Goal: Information Seeking & Learning: Learn about a topic

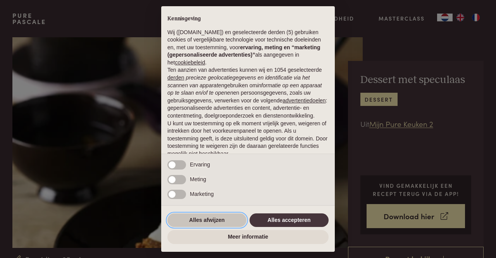
click at [217, 218] on button "Alles afwijzen" at bounding box center [206, 220] width 79 height 14
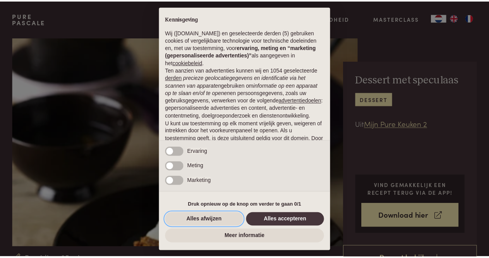
scroll to position [53, 0]
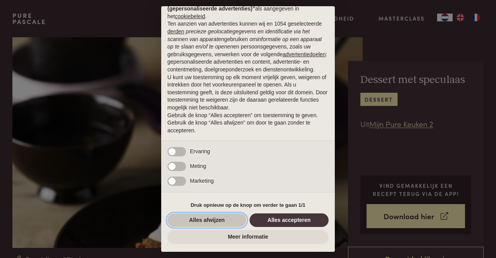
click at [235, 222] on button "Alles afwijzen" at bounding box center [206, 220] width 79 height 14
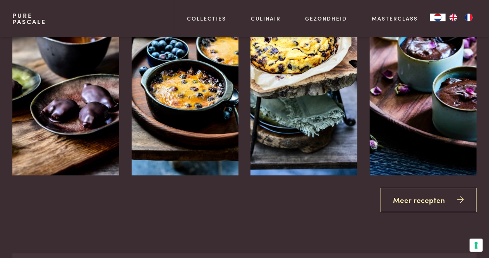
scroll to position [1053, 0]
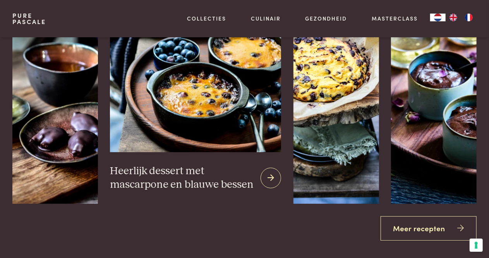
click at [270, 177] on icon at bounding box center [271, 177] width 7 height 11
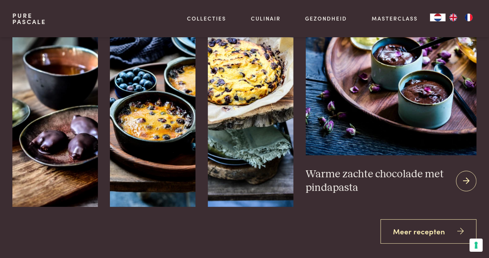
click at [469, 179] on icon at bounding box center [466, 180] width 7 height 11
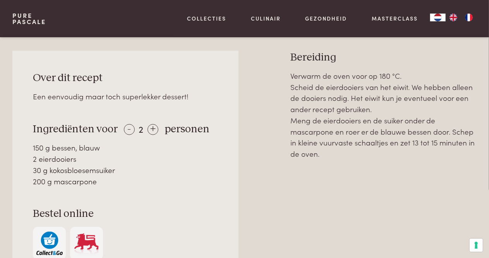
scroll to position [313, 0]
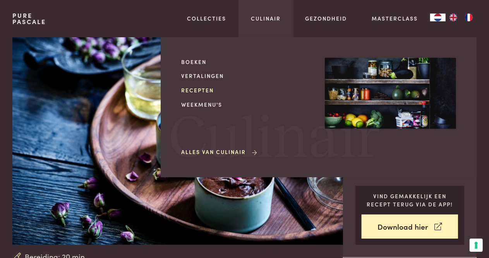
click at [208, 90] on link "Recepten" at bounding box center [246, 90] width 131 height 8
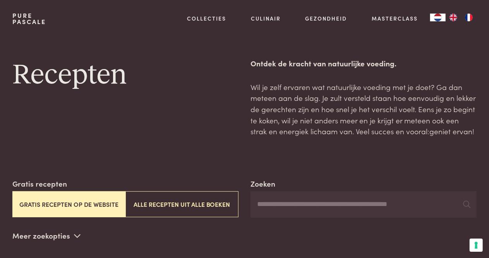
click at [54, 205] on button "Gratis recepten op de website" at bounding box center [68, 204] width 113 height 26
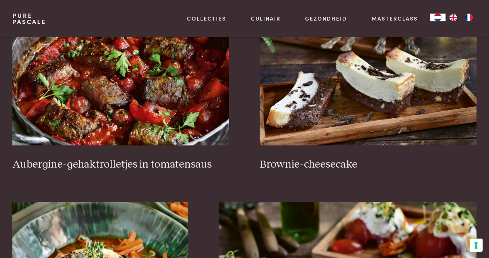
scroll to position [279, 0]
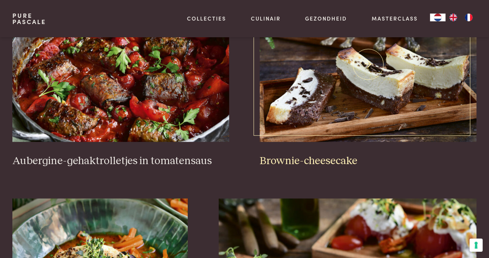
click at [335, 162] on h3 "Brownie-cheesecake" at bounding box center [368, 161] width 217 height 14
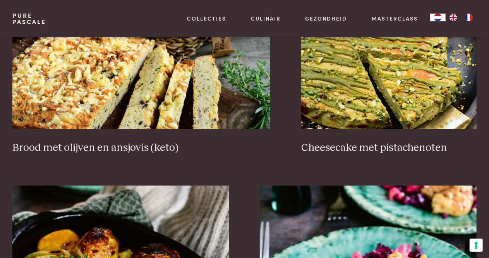
scroll to position [677, 0]
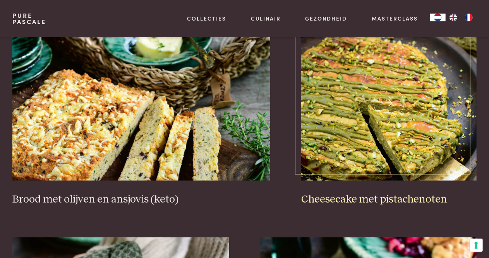
click at [370, 201] on h3 "Cheesecake met pistachenoten" at bounding box center [388, 200] width 175 height 14
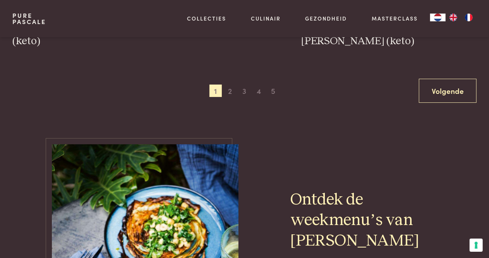
scroll to position [1504, 0]
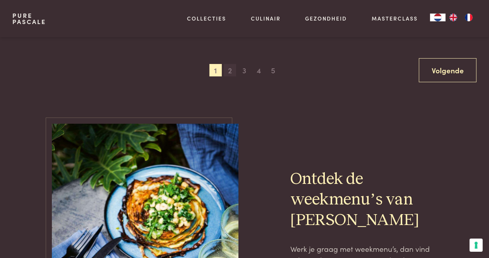
click at [231, 69] on span "2" at bounding box center [230, 70] width 12 height 12
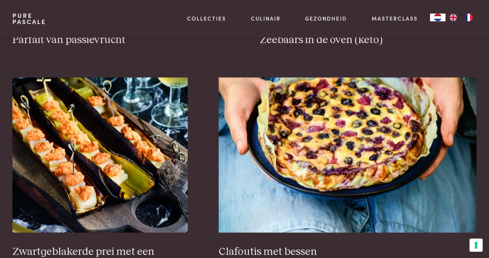
scroll to position [436, 0]
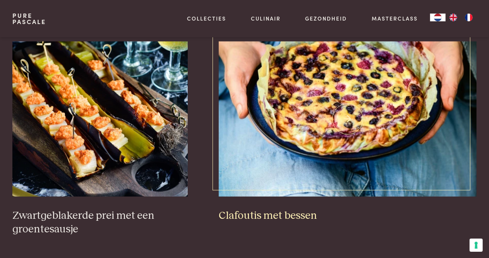
click at [305, 213] on h3 "Clafoutis met bessen" at bounding box center [348, 216] width 258 height 14
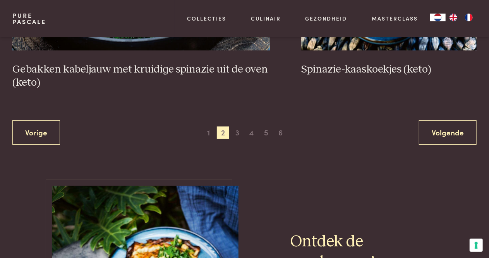
scroll to position [1475, 0]
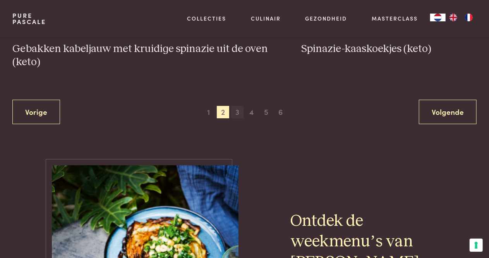
click at [238, 110] on span "3" at bounding box center [237, 112] width 12 height 12
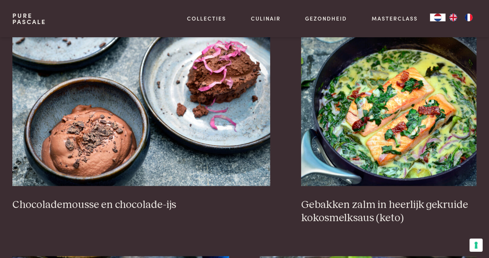
scroll to position [720, 0]
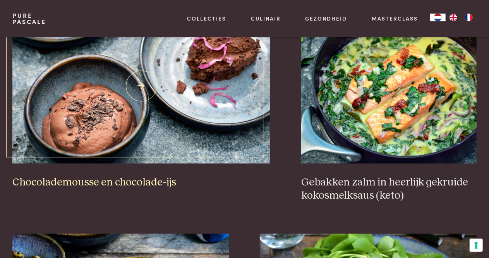
click at [101, 184] on h3 "Chocolademousse en chocolade-ijs" at bounding box center [141, 183] width 258 height 14
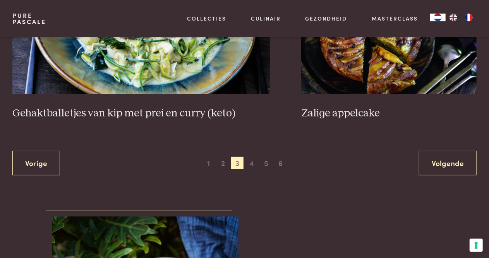
scroll to position [1475, 0]
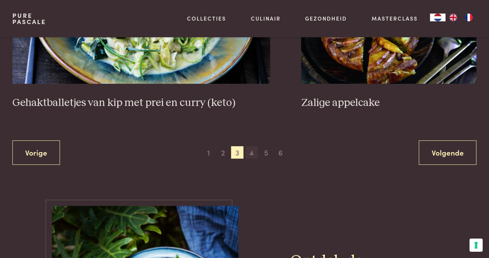
click at [254, 146] on span "4" at bounding box center [252, 152] width 12 height 12
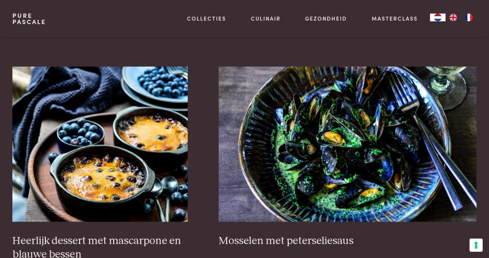
scroll to position [467, 0]
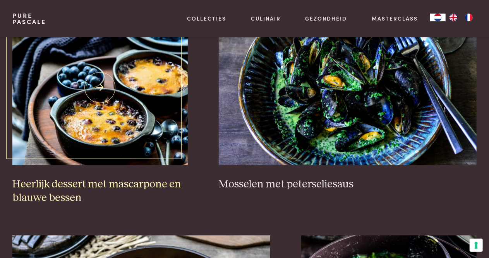
click at [122, 183] on h3 "Heerlijk dessert met mascarpone en blauwe bessen" at bounding box center [99, 190] width 175 height 27
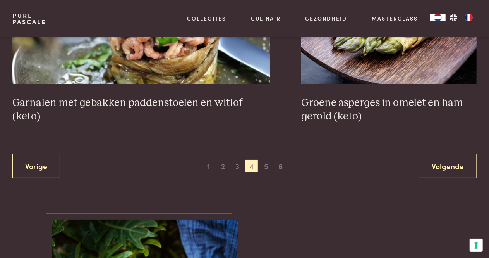
scroll to position [1444, 0]
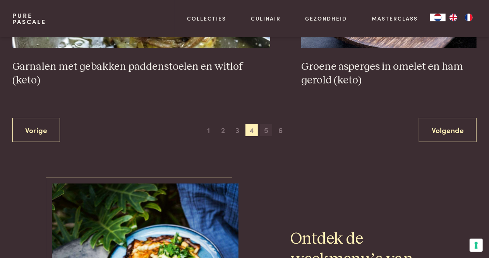
click at [269, 131] on span "5" at bounding box center [266, 130] width 12 height 12
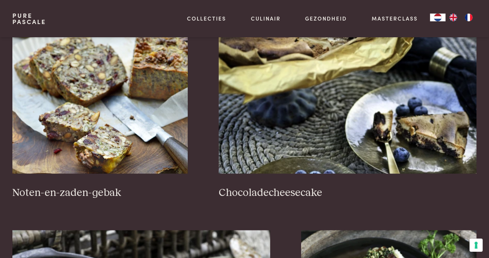
scroll to position [477, 0]
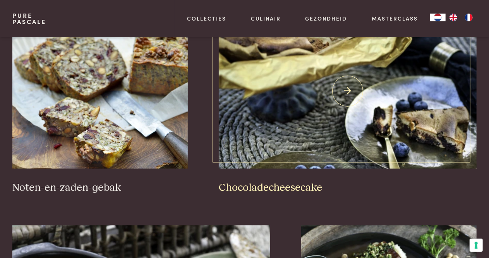
click at [297, 188] on h3 "Chocoladecheesecake" at bounding box center [348, 188] width 258 height 14
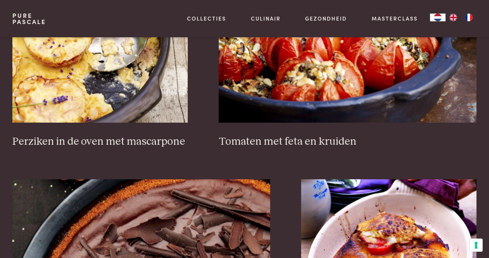
scroll to position [1116, 0]
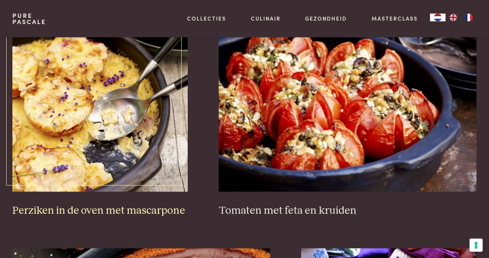
click at [129, 210] on h3 "Perziken in de oven met mascarpone" at bounding box center [99, 211] width 175 height 14
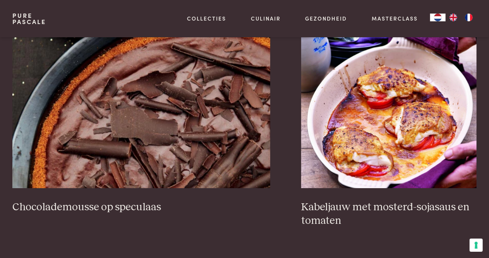
scroll to position [1406, 0]
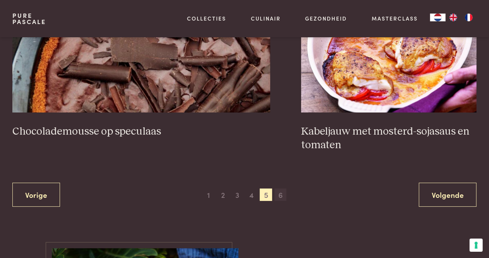
click at [280, 196] on span "6" at bounding box center [281, 194] width 12 height 12
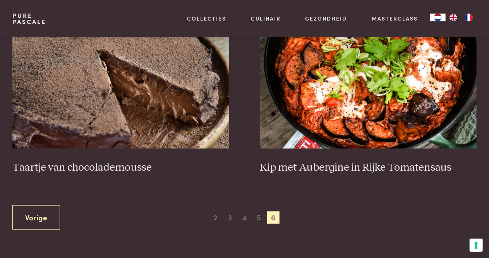
scroll to position [336, 0]
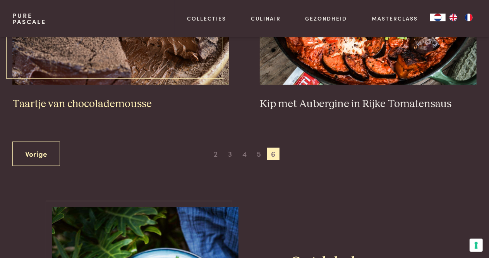
click at [114, 108] on h3 "Taartje van chocolademousse" at bounding box center [120, 104] width 217 height 14
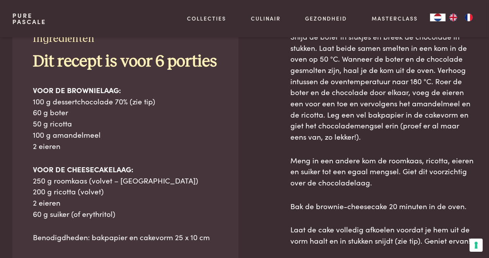
scroll to position [349, 0]
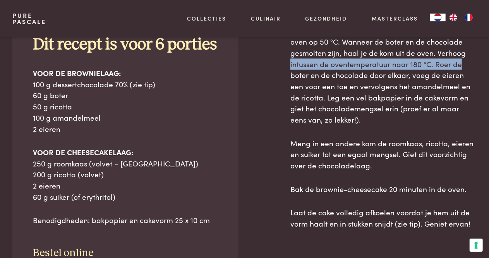
drag, startPoint x: 487, startPoint y: 53, endPoint x: 490, endPoint y: 58, distance: 4.9
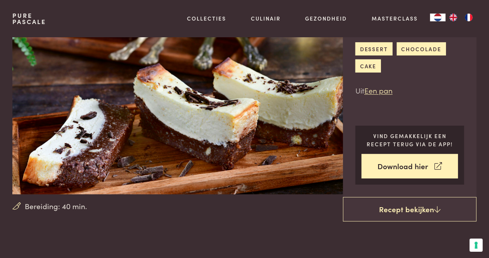
scroll to position [0, 0]
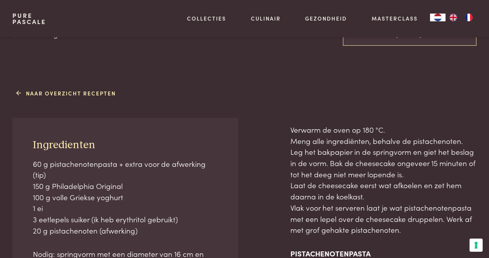
scroll to position [258, 0]
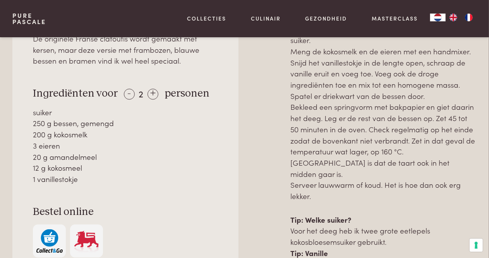
scroll to position [356, 0]
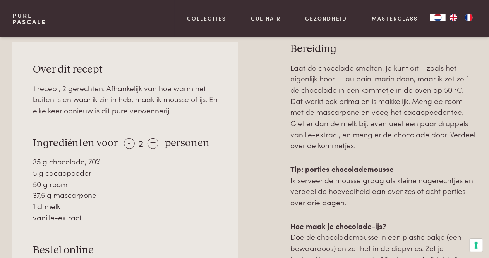
scroll to position [317, 0]
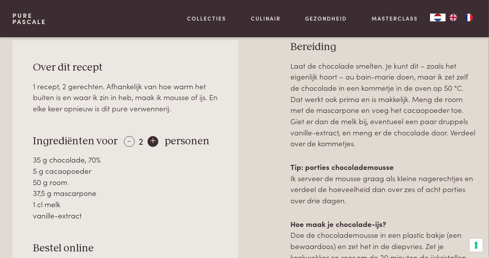
click at [153, 142] on div "+" at bounding box center [153, 141] width 11 height 11
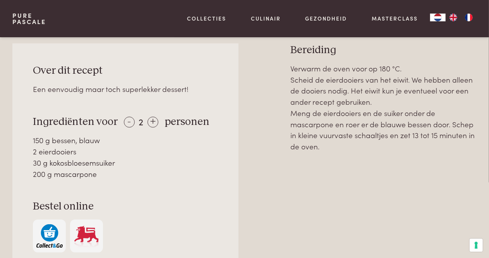
scroll to position [290, 0]
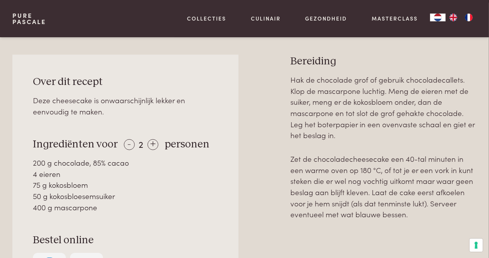
scroll to position [320, 0]
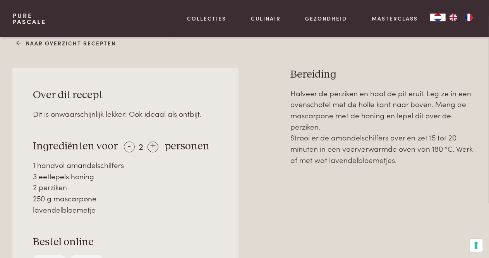
scroll to position [296, 0]
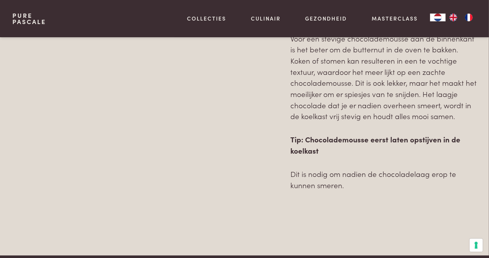
scroll to position [599, 0]
